Goal: Entertainment & Leisure: Consume media (video, audio)

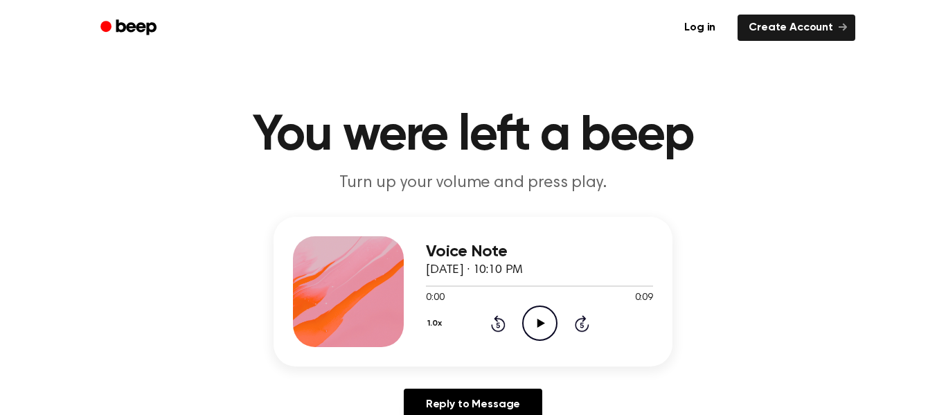
click at [535, 329] on icon "Play Audio" at bounding box center [539, 322] width 35 height 35
click at [571, 283] on div at bounding box center [539, 285] width 227 height 11
click at [548, 316] on icon "Play Audio" at bounding box center [539, 322] width 35 height 35
click at [580, 281] on div at bounding box center [539, 285] width 227 height 11
click at [595, 281] on div at bounding box center [539, 285] width 227 height 11
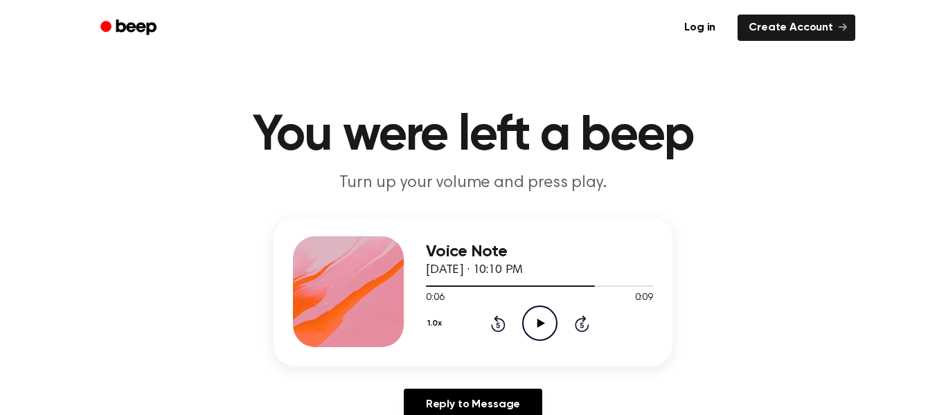
click at [541, 328] on icon "Play Audio" at bounding box center [539, 322] width 35 height 35
click at [539, 330] on icon "Play Audio" at bounding box center [539, 322] width 35 height 35
click at [555, 340] on icon "Play Audio" at bounding box center [539, 322] width 35 height 35
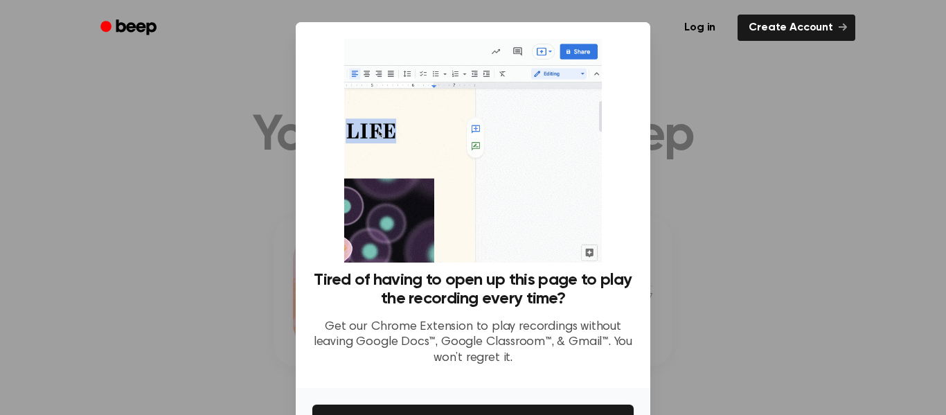
click at [592, 177] on img at bounding box center [472, 151] width 257 height 224
click at [802, 185] on div at bounding box center [473, 207] width 946 height 415
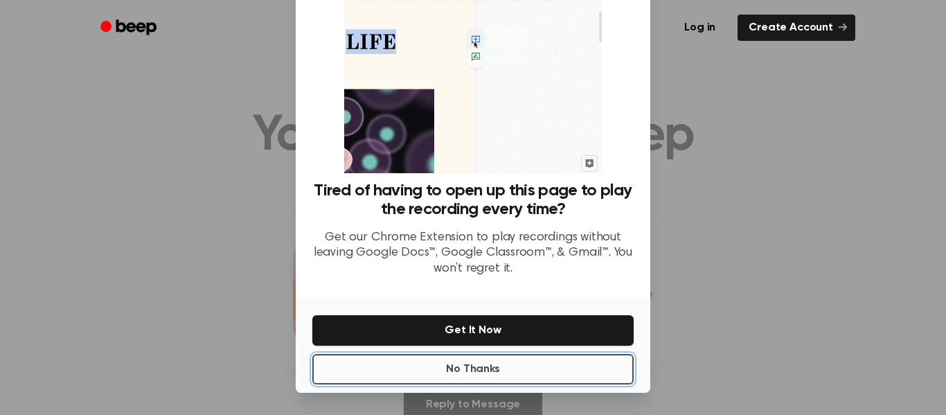
click at [499, 366] on button "No Thanks" at bounding box center [472, 369] width 321 height 30
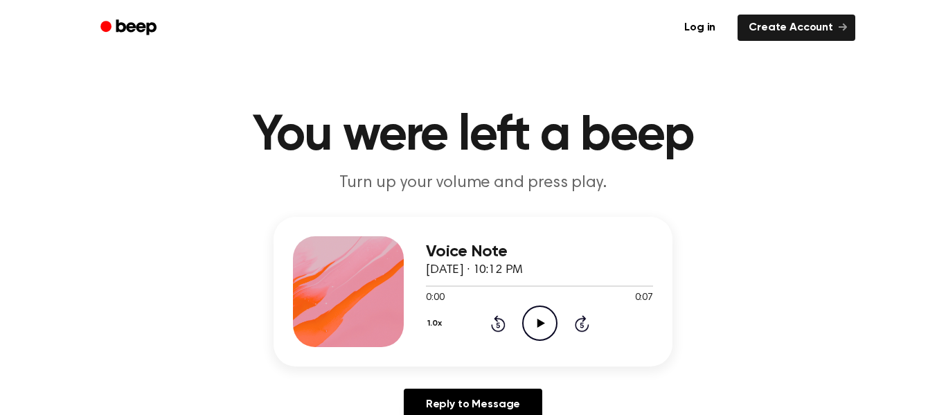
click at [528, 325] on icon "Play Audio" at bounding box center [539, 322] width 35 height 35
click at [528, 325] on icon "Pause Audio" at bounding box center [539, 322] width 35 height 35
click at [536, 330] on icon "Play Audio" at bounding box center [539, 322] width 35 height 35
click at [567, 285] on div at bounding box center [539, 285] width 227 height 11
click at [543, 337] on icon "Play Audio" at bounding box center [539, 322] width 35 height 35
